Goal: Task Accomplishment & Management: Manage account settings

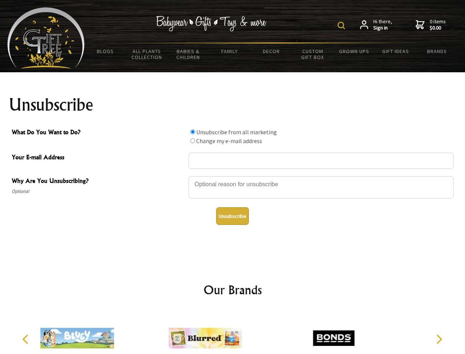
click at [342, 25] on img at bounding box center [341, 25] width 7 height 7
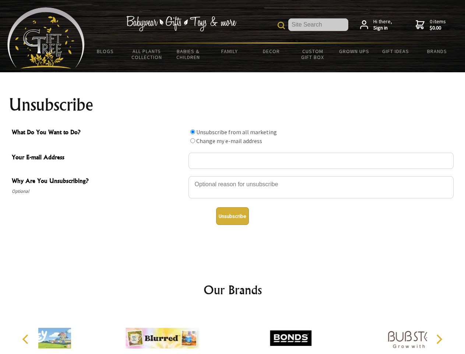
click at [233, 176] on div at bounding box center [321, 188] width 265 height 26
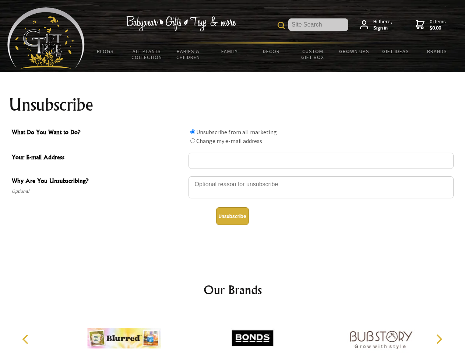
click at [193, 131] on input "What Do You Want to Do?" at bounding box center [192, 131] width 5 height 5
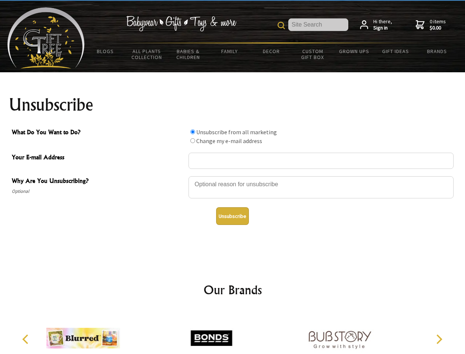
click at [193, 140] on input "What Do You Want to Do?" at bounding box center [192, 140] width 5 height 5
radio input "true"
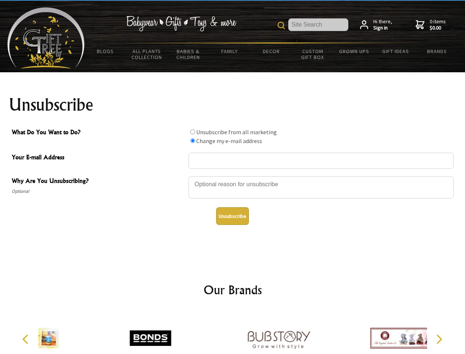
click at [232, 216] on button "Unsubscribe" at bounding box center [232, 216] width 33 height 18
click at [233, 332] on div at bounding box center [279, 338] width 128 height 57
click at [27, 339] on icon "Previous" at bounding box center [26, 339] width 10 height 10
click at [439, 339] on icon "Next" at bounding box center [439, 339] width 10 height 10
